Goal: Task Accomplishment & Management: Manage account settings

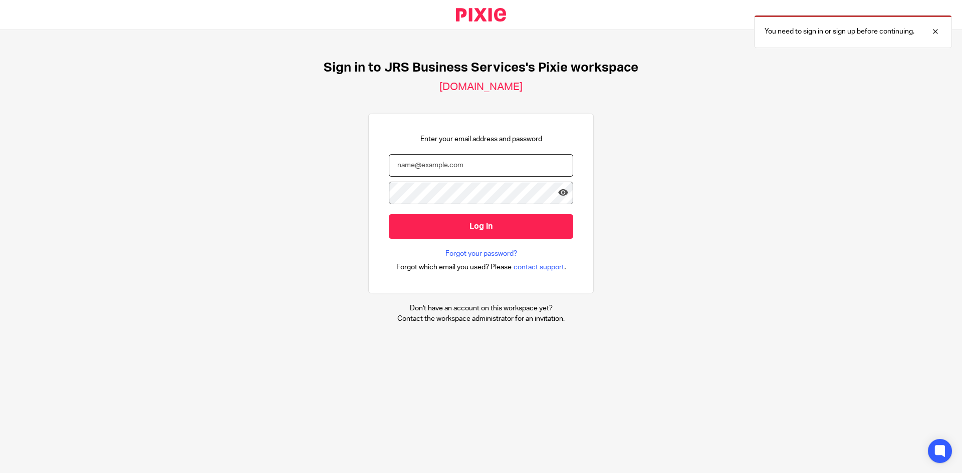
click at [474, 167] on input "email" at bounding box center [481, 165] width 184 height 23
click at [483, 170] on input "email" at bounding box center [481, 165] width 184 height 23
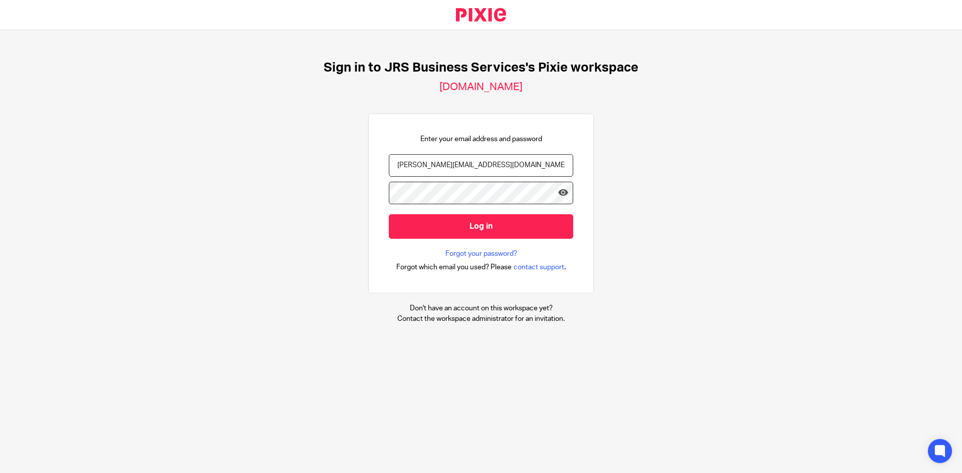
type input "[PERSON_NAME][EMAIL_ADDRESS][DOMAIN_NAME]"
click at [389, 214] on input "Log in" at bounding box center [481, 226] width 184 height 25
